Goal: Transaction & Acquisition: Obtain resource

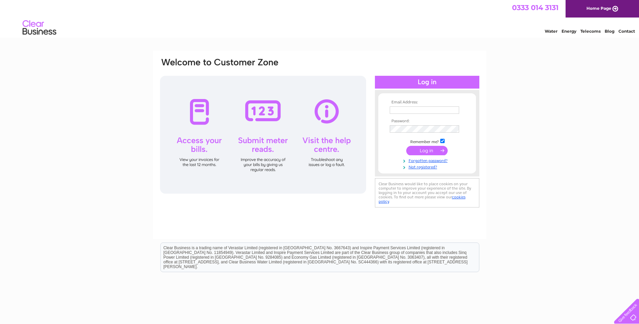
type input "accounts@commercialfuelsolutions.co.uk"
click at [428, 152] on input "submit" at bounding box center [426, 150] width 41 height 9
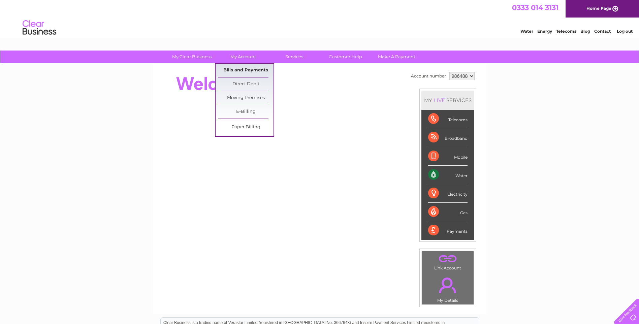
click at [236, 68] on link "Bills and Payments" at bounding box center [246, 70] width 56 height 13
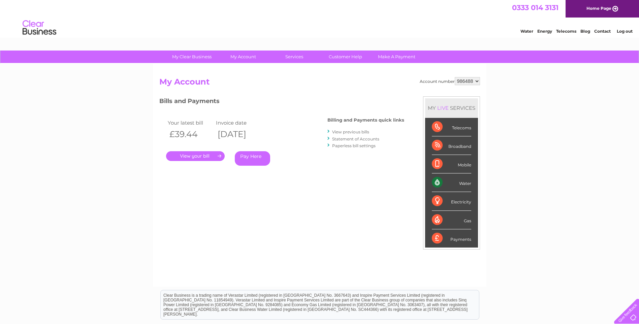
click at [204, 156] on link "." at bounding box center [195, 156] width 59 height 10
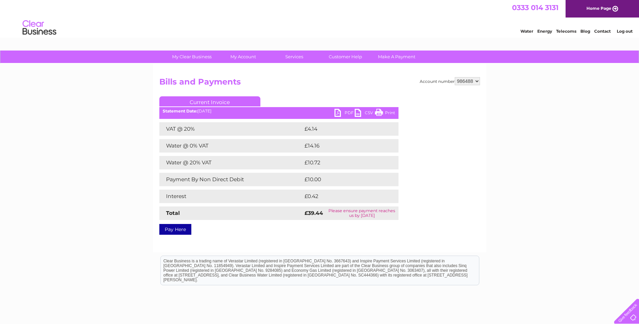
click at [338, 112] on link "PDF" at bounding box center [344, 114] width 20 height 10
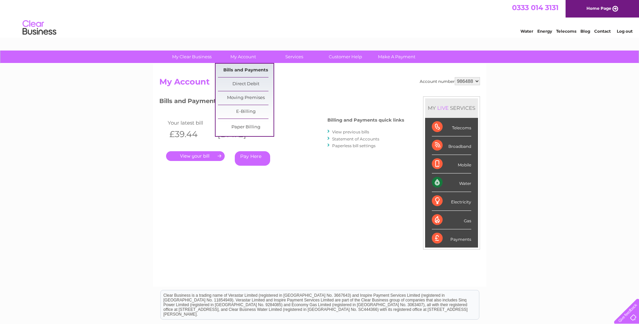
click at [245, 70] on link "Bills and Payments" at bounding box center [246, 70] width 56 height 13
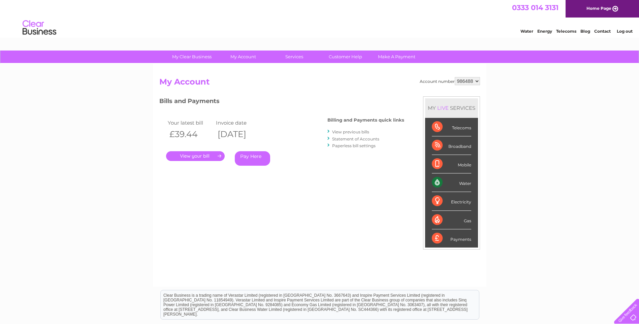
click at [344, 130] on link "View previous bills" at bounding box center [350, 131] width 37 height 5
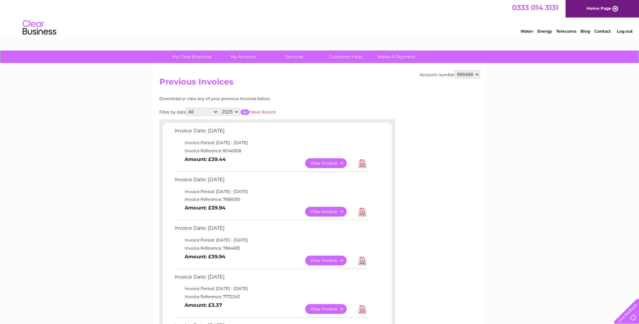
click at [361, 211] on link "Download" at bounding box center [362, 212] width 8 height 10
